Goal: Find specific page/section: Find specific page/section

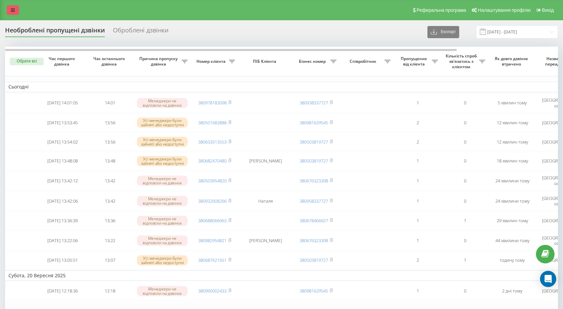
click at [17, 8] on link at bounding box center [13, 9] width 12 height 9
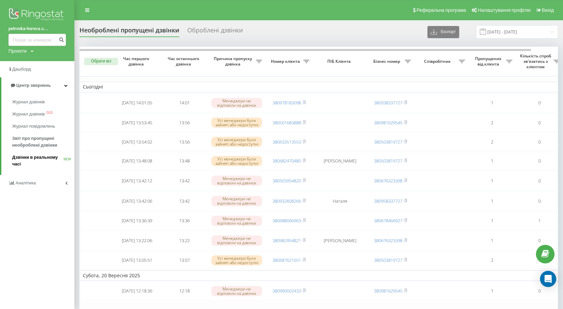
click at [42, 158] on span "Дзвінки в реальному часі" at bounding box center [37, 161] width 51 height 14
